Goal: Complete application form

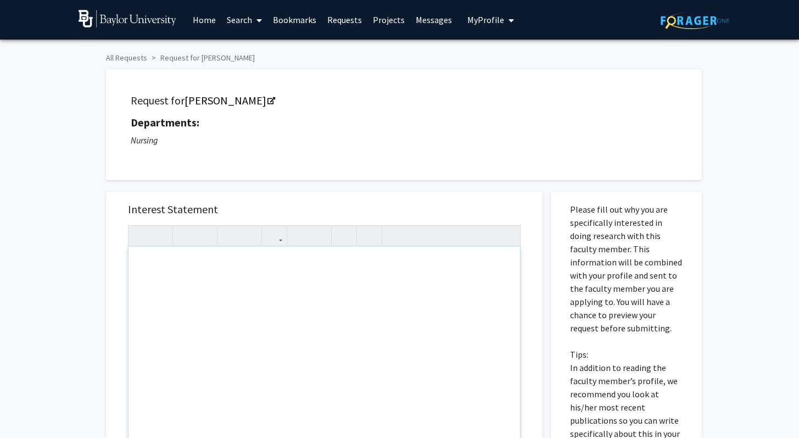
click at [232, 352] on div "Note to users with screen readers: Please press Alt+0 or Option+0 to deactivate…" at bounding box center [325, 373] width 392 height 252
paste div "Note to users with screen readers: Please press Alt+0 or Option+0 to deactivate…"
type textarea "<l>Ipsum, D si Ame Consec adi E se d Eiusmo Tempori Utlabor etdol, mag-ali enim…"
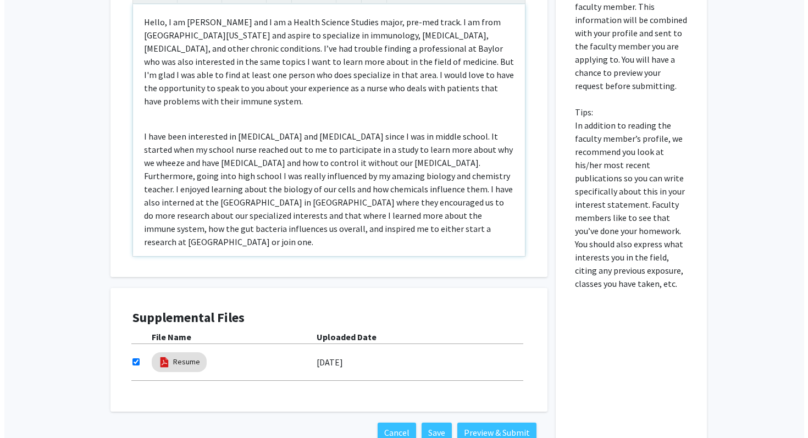
scroll to position [265, 0]
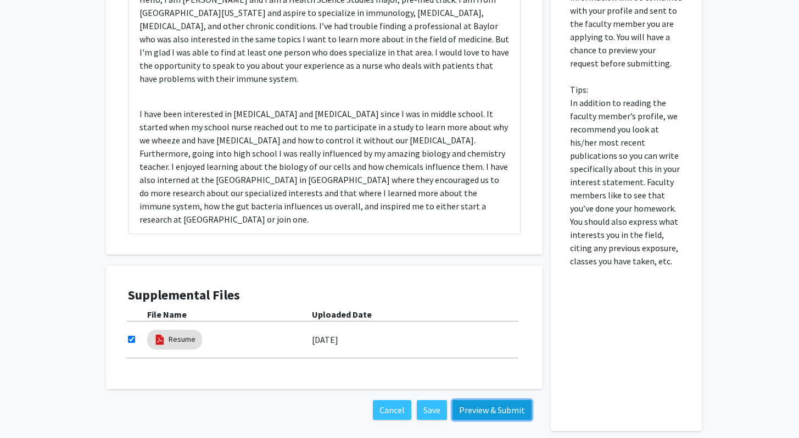
click at [491, 410] on button "Preview & Submit" at bounding box center [492, 410] width 79 height 20
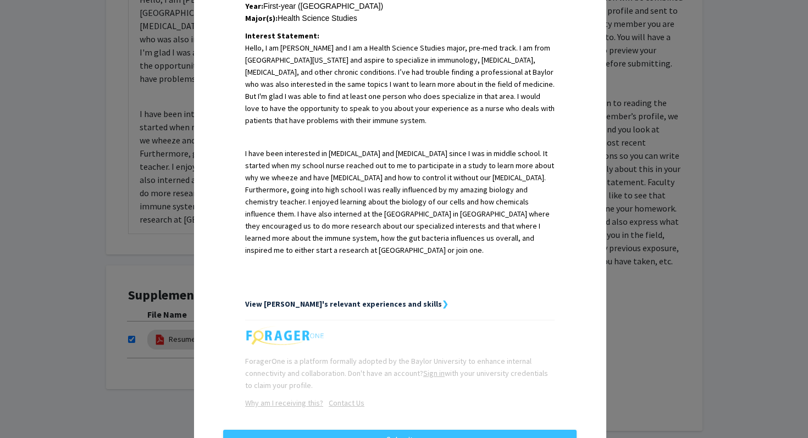
scroll to position [299, 0]
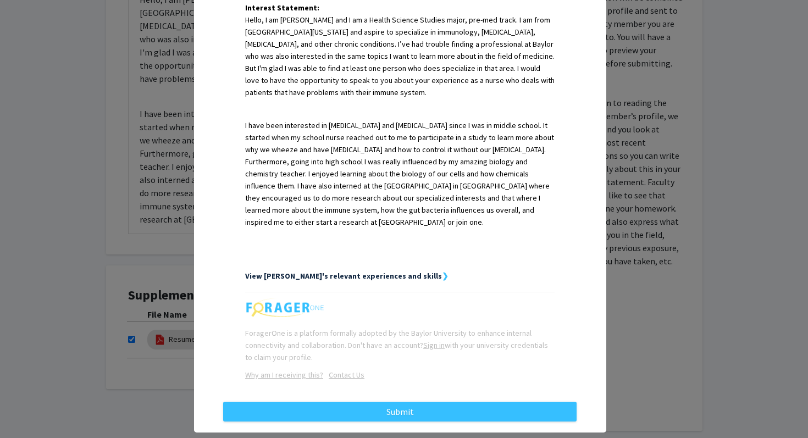
click at [442, 271] on strong "❯" at bounding box center [445, 276] width 7 height 10
click at [381, 271] on strong "View [PERSON_NAME]'s relevant experiences and skills" at bounding box center [343, 276] width 197 height 10
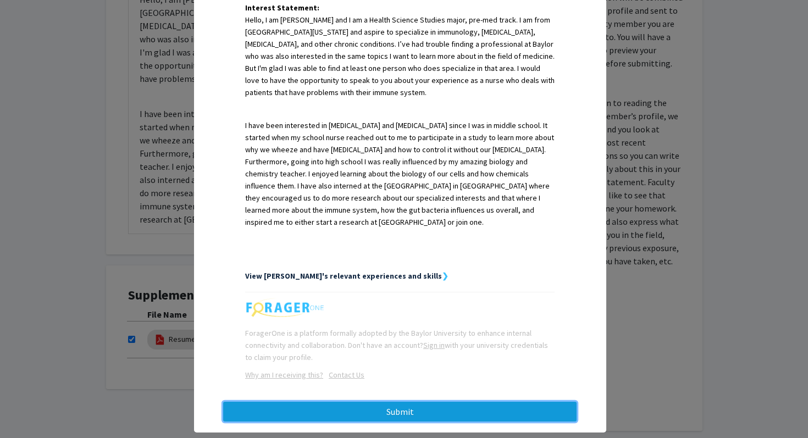
click at [414, 402] on button "Submit" at bounding box center [399, 412] width 353 height 20
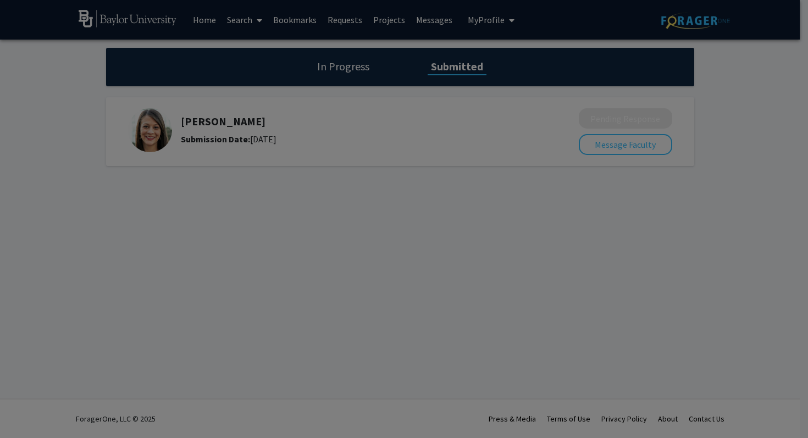
click at [392, 220] on div at bounding box center [404, 219] width 808 height 438
